Goal: Task Accomplishment & Management: Manage account settings

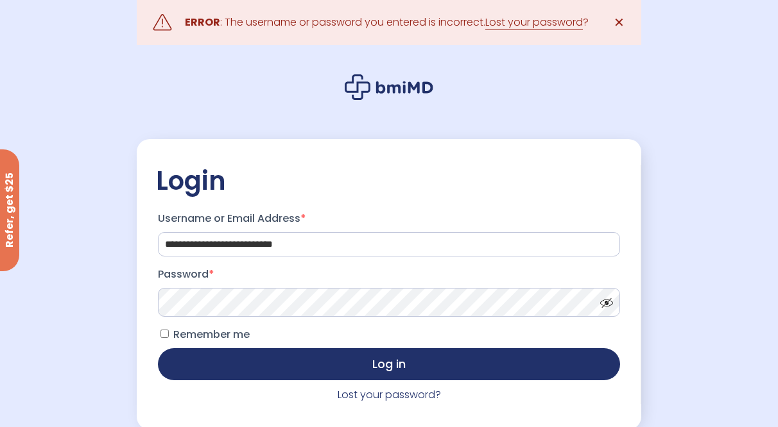
click at [196, 334] on span "Remember me" at bounding box center [211, 334] width 76 height 15
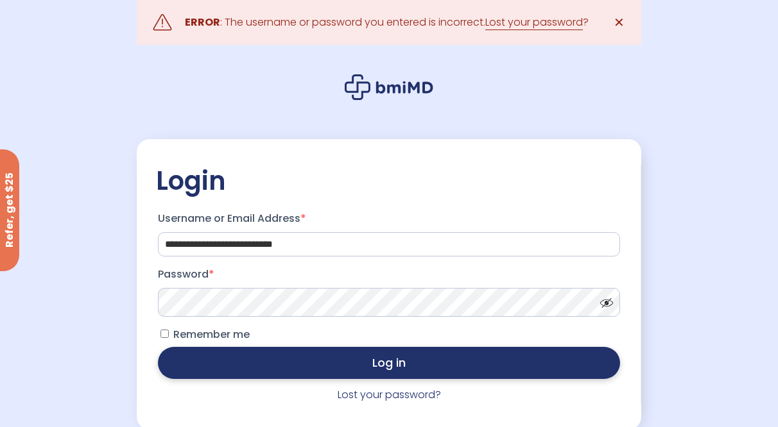
click at [401, 374] on button "Log in" at bounding box center [389, 363] width 462 height 32
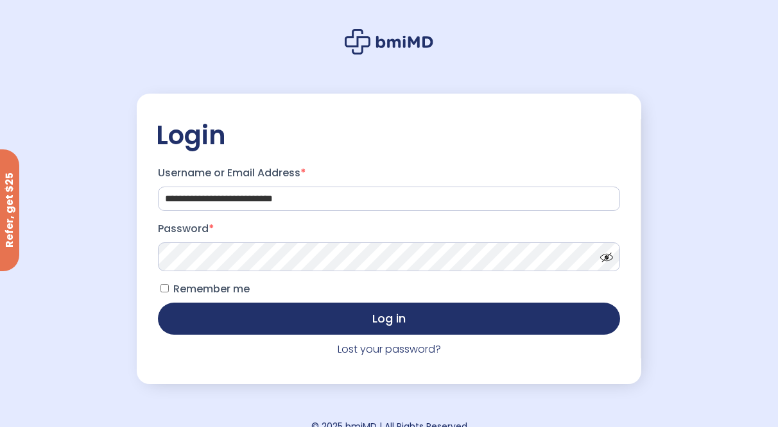
scroll to position [64, 0]
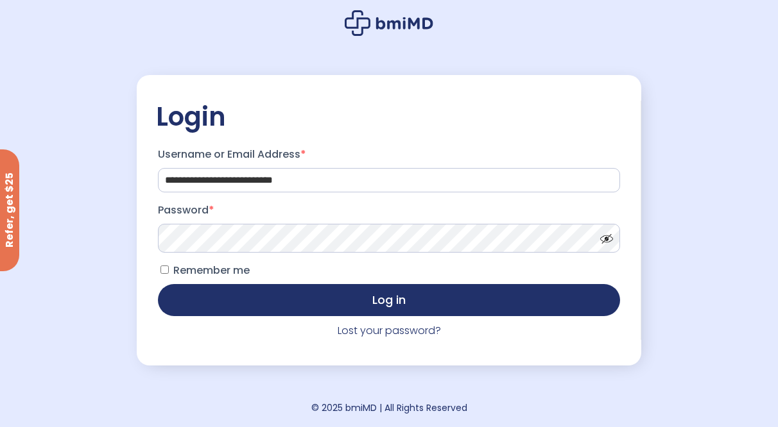
click at [396, 16] on icon at bounding box center [389, 23] width 89 height 26
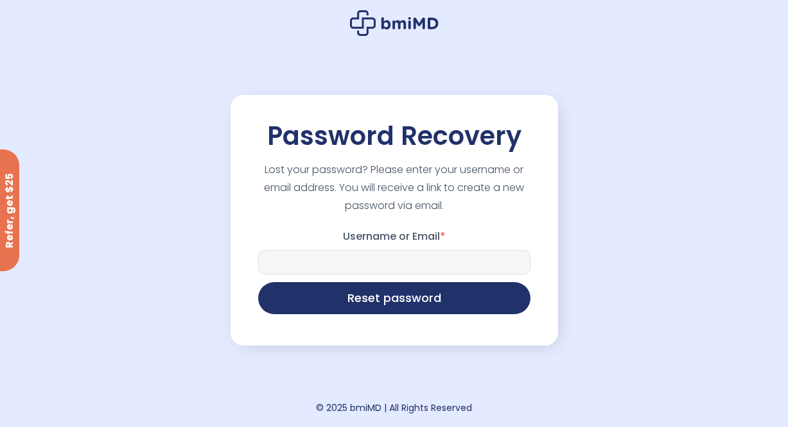
click at [362, 252] on input "Username or Email *" at bounding box center [394, 262] width 272 height 24
type input "**********"
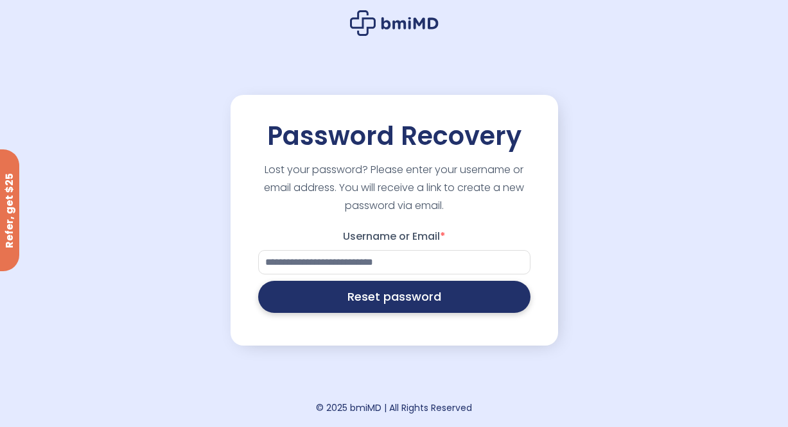
click at [390, 298] on button "Reset password" at bounding box center [394, 297] width 272 height 32
